Goal: Obtain resource: Download file/media

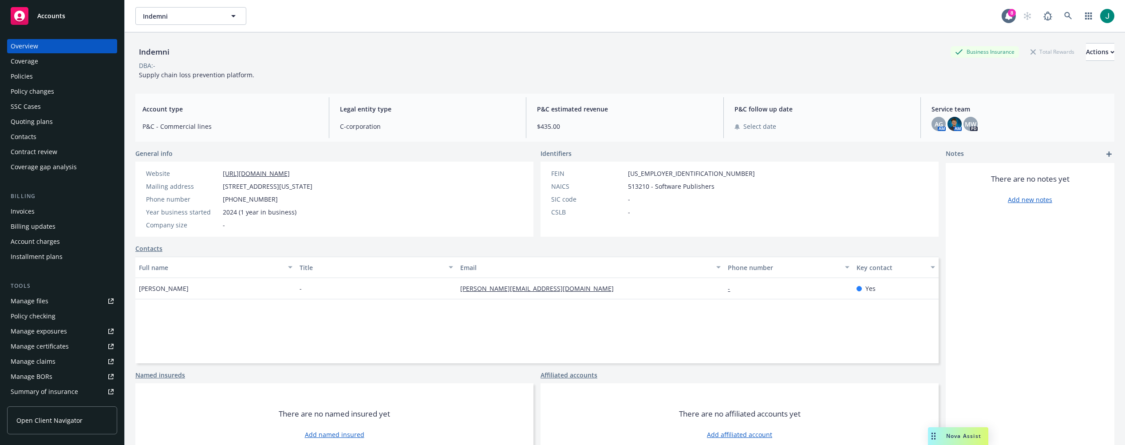
click at [20, 72] on div "Policies" at bounding box center [22, 76] width 22 height 14
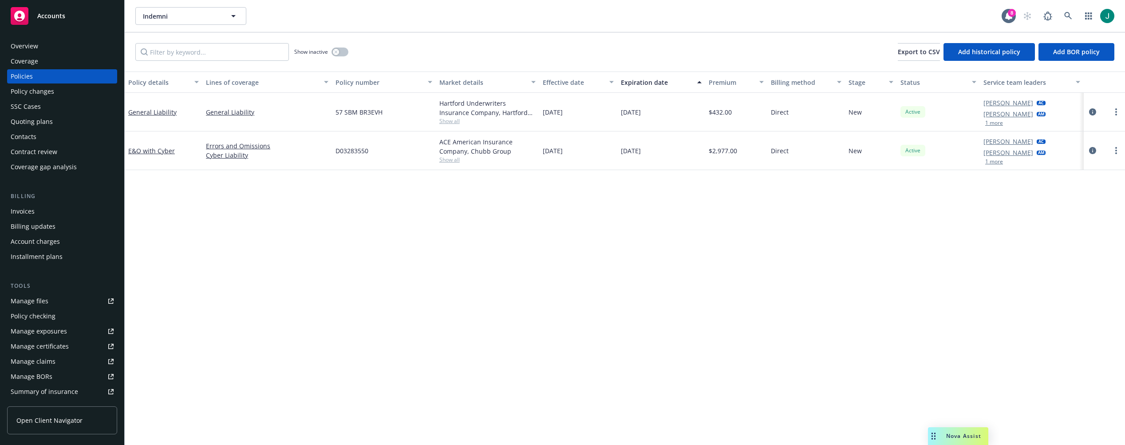
click at [451, 158] on span "Show all" at bounding box center [487, 160] width 97 height 8
click at [454, 121] on span "Show all" at bounding box center [487, 121] width 97 height 8
click at [575, 240] on div "Policy details Lines of coverage Policy number Market details Effective date Ex…" at bounding box center [625, 257] width 1000 height 373
click at [1064, 11] on link at bounding box center [1068, 16] width 18 height 18
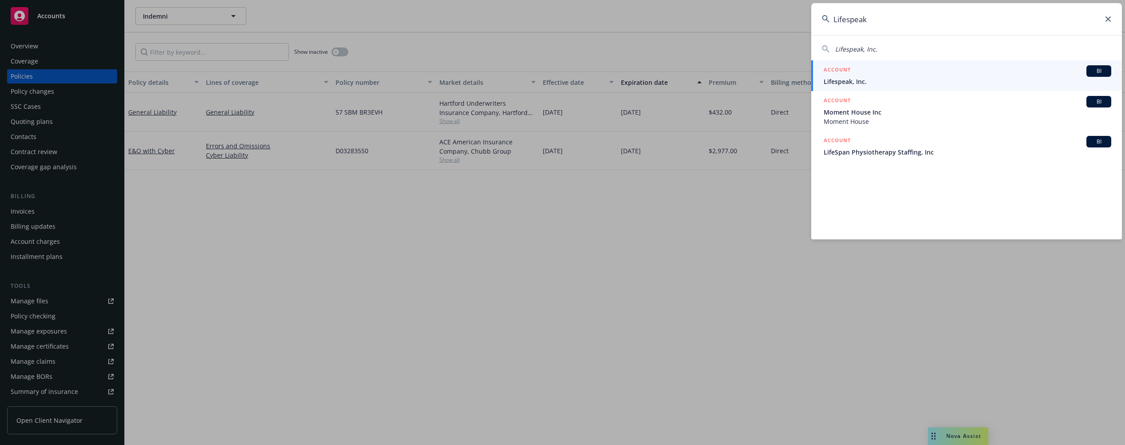
type input "Lifespeak"
click at [907, 83] on span "Lifespeak, Inc." at bounding box center [968, 81] width 288 height 9
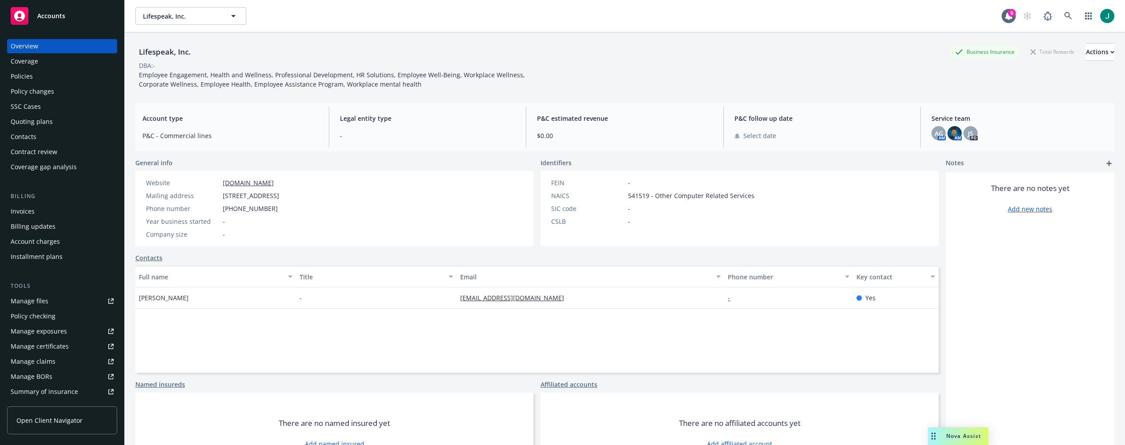
click at [23, 77] on div "Policies" at bounding box center [22, 76] width 22 height 14
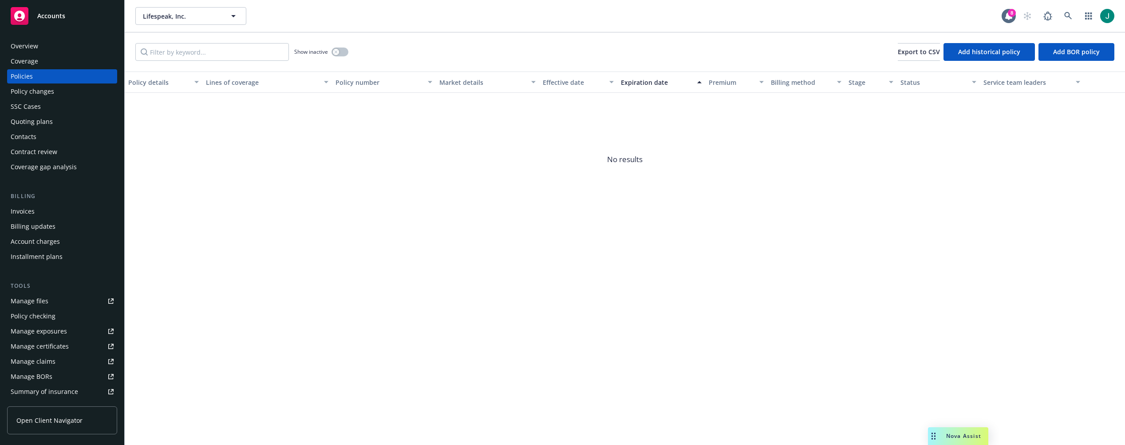
click at [30, 120] on div "Quoting plans" at bounding box center [32, 122] width 42 height 14
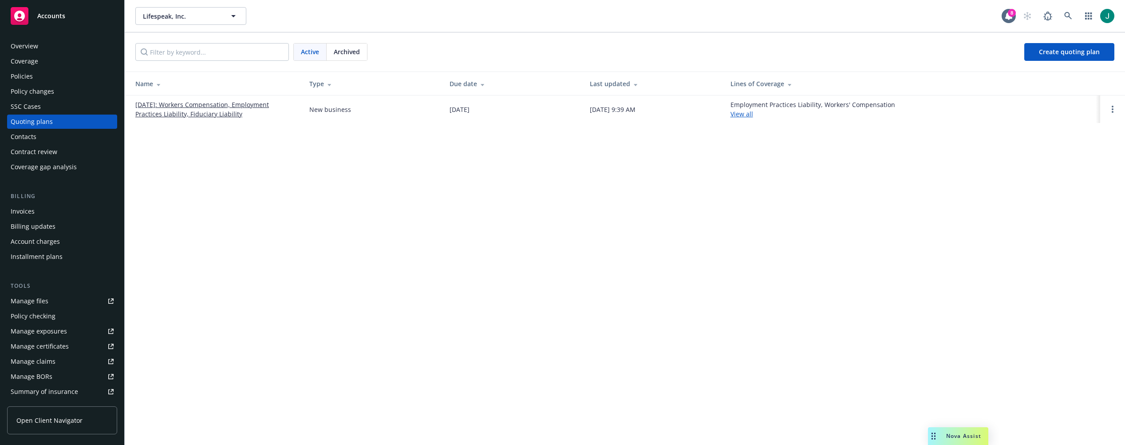
click at [200, 113] on link "[DATE]: Workers Compensation, Employment Practices Liability, Fiduciary Liabili…" at bounding box center [215, 109] width 160 height 19
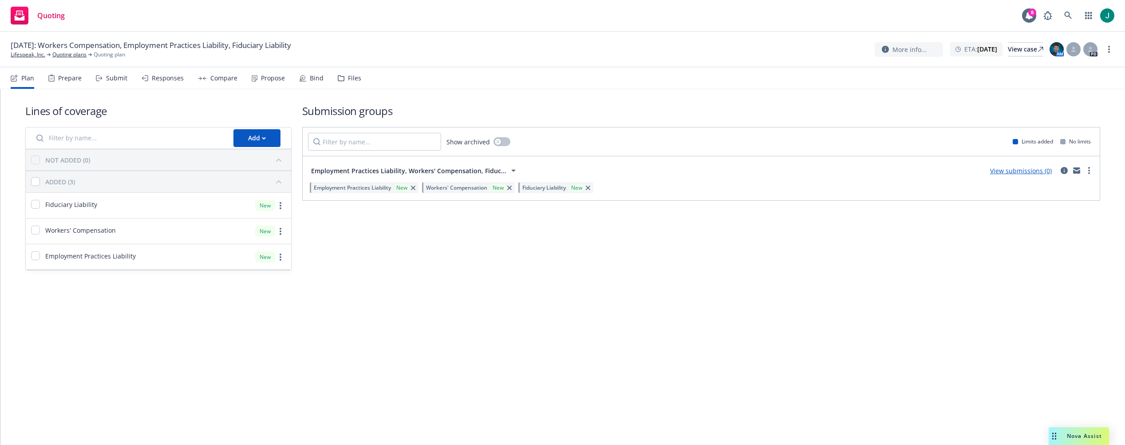
click at [355, 77] on div "Files" at bounding box center [354, 78] width 13 height 7
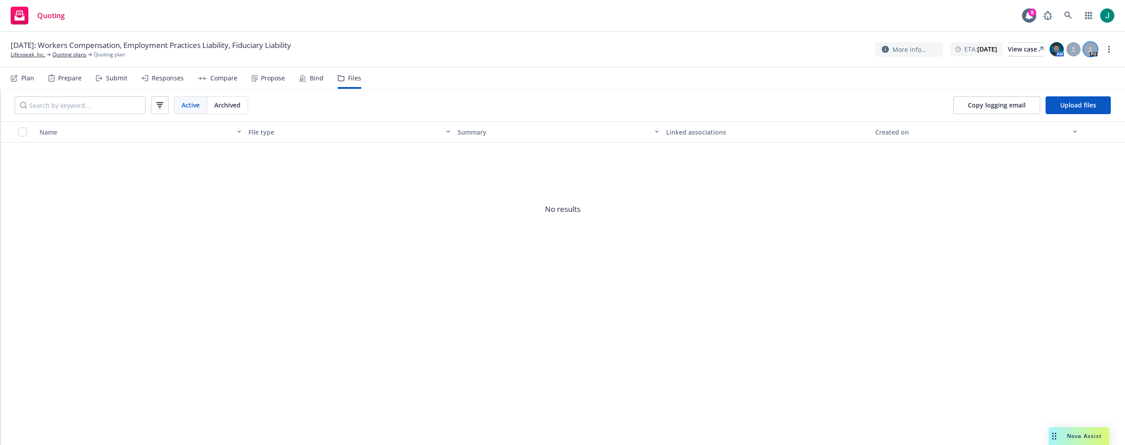
click at [1094, 48] on div at bounding box center [1090, 49] width 14 height 14
drag, startPoint x: 485, startPoint y: 54, endPoint x: 489, endPoint y: 48, distance: 7.0
click at [486, 54] on div "[DATE]: Workers Compensation, Employment Practices Liability, Fiduciary Liabili…" at bounding box center [563, 49] width 1104 height 19
